Goal: Information Seeking & Learning: Learn about a topic

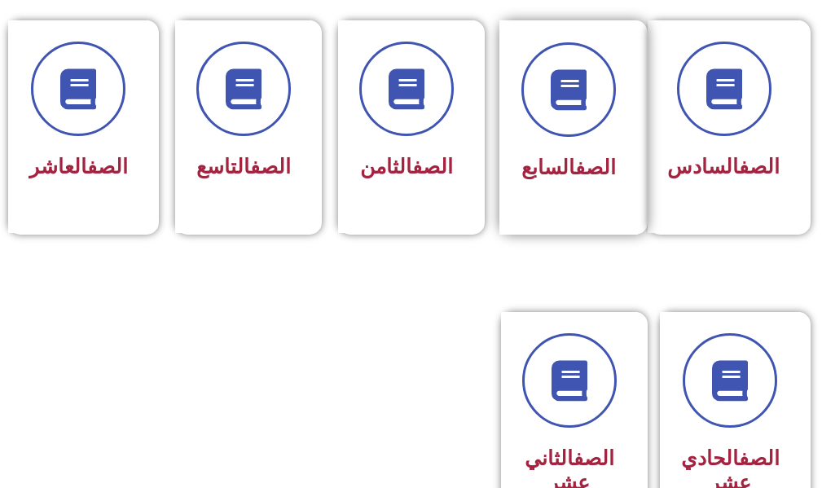
scroll to position [896, 0]
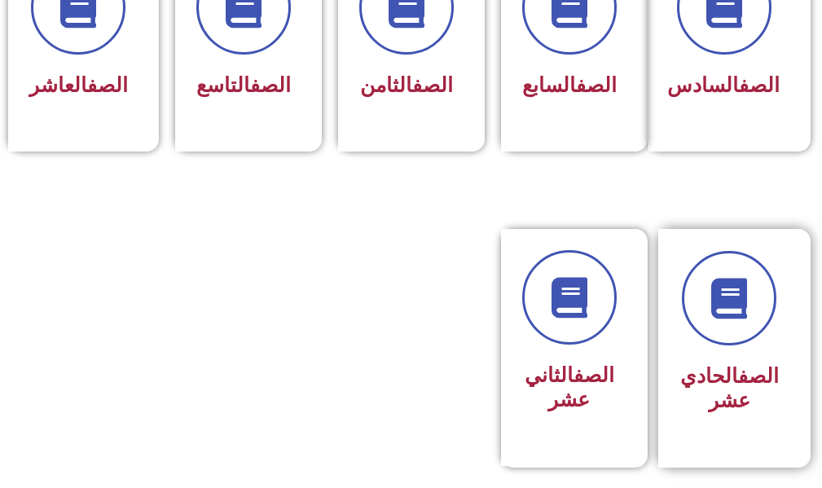
click at [755, 413] on h3 "الصف الحادي عشر" at bounding box center [729, 388] width 99 height 49
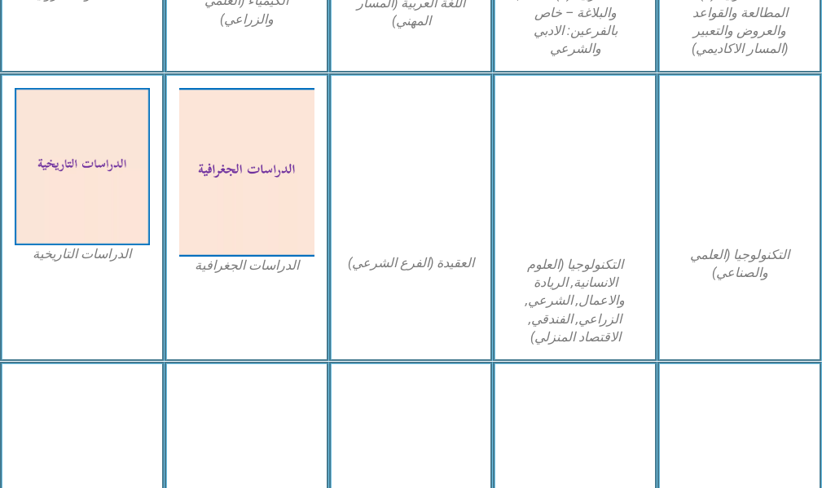
scroll to position [1059, 0]
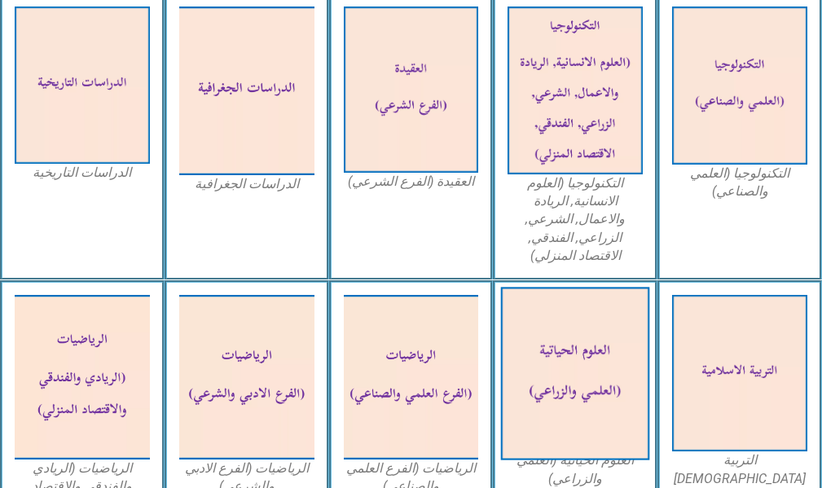
click at [588, 372] on img at bounding box center [575, 373] width 148 height 173
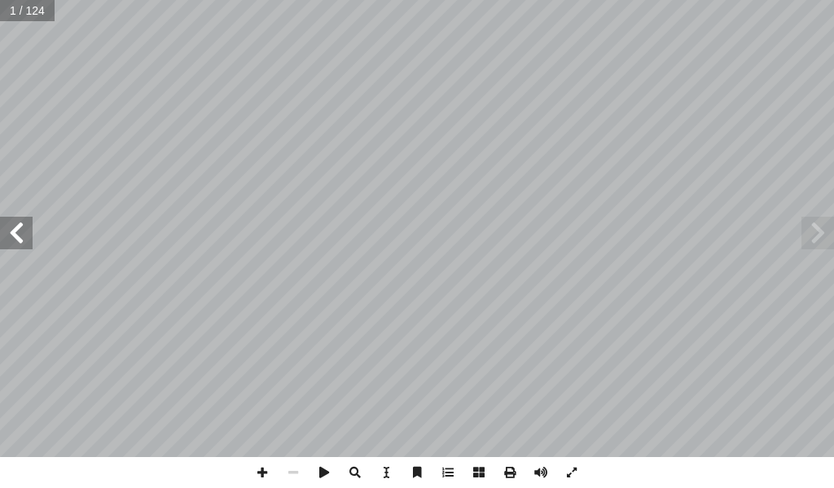
click at [29, 224] on span at bounding box center [16, 233] width 33 height 33
click at [15, 241] on span at bounding box center [16, 233] width 33 height 33
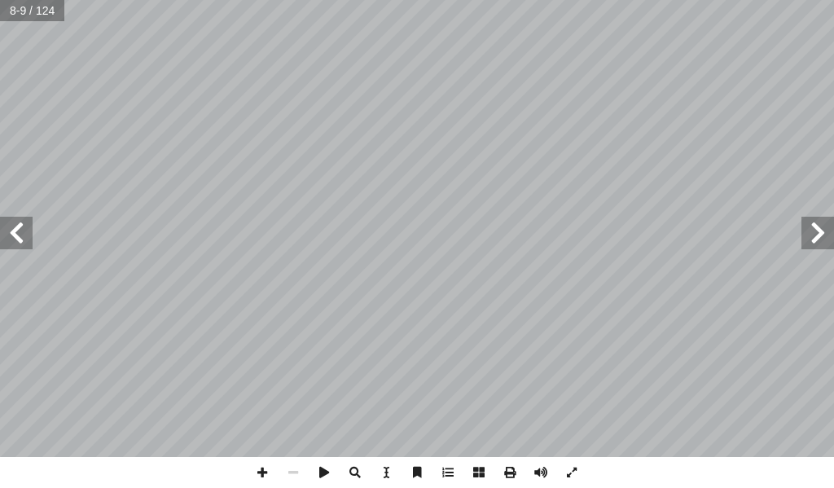
click at [15, 241] on span at bounding box center [16, 233] width 33 height 33
click at [825, 243] on span at bounding box center [818, 233] width 33 height 33
click at [11, 241] on span at bounding box center [16, 233] width 33 height 33
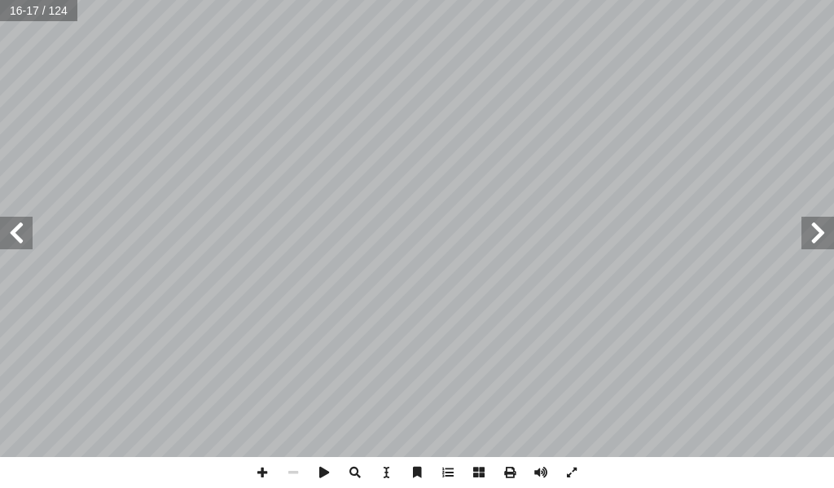
click at [16, 239] on span at bounding box center [16, 233] width 33 height 33
click at [267, 469] on span at bounding box center [262, 472] width 31 height 31
click at [252, 473] on span at bounding box center [262, 472] width 31 height 31
click at [304, 473] on span at bounding box center [293, 472] width 31 height 31
click at [12, 236] on span at bounding box center [16, 233] width 33 height 33
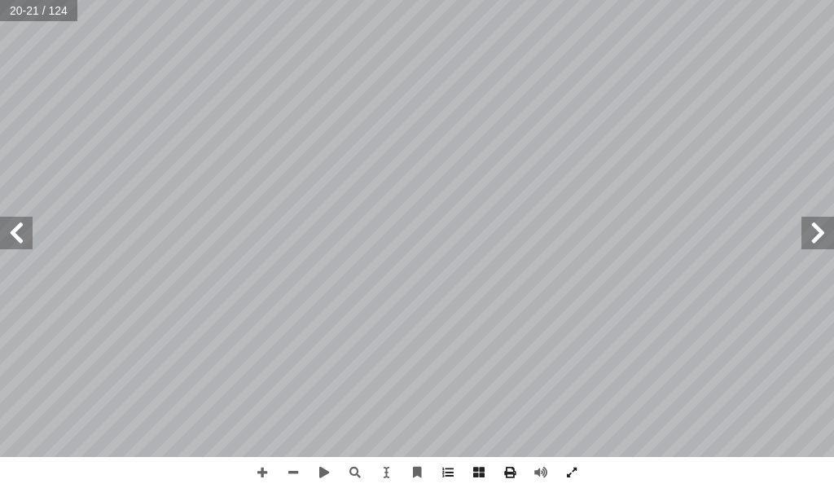
click at [821, 242] on span at bounding box center [818, 233] width 33 height 33
click at [29, 244] on span at bounding box center [16, 233] width 33 height 33
click at [16, 244] on span at bounding box center [16, 233] width 33 height 33
